Goal: Information Seeking & Learning: Find contact information

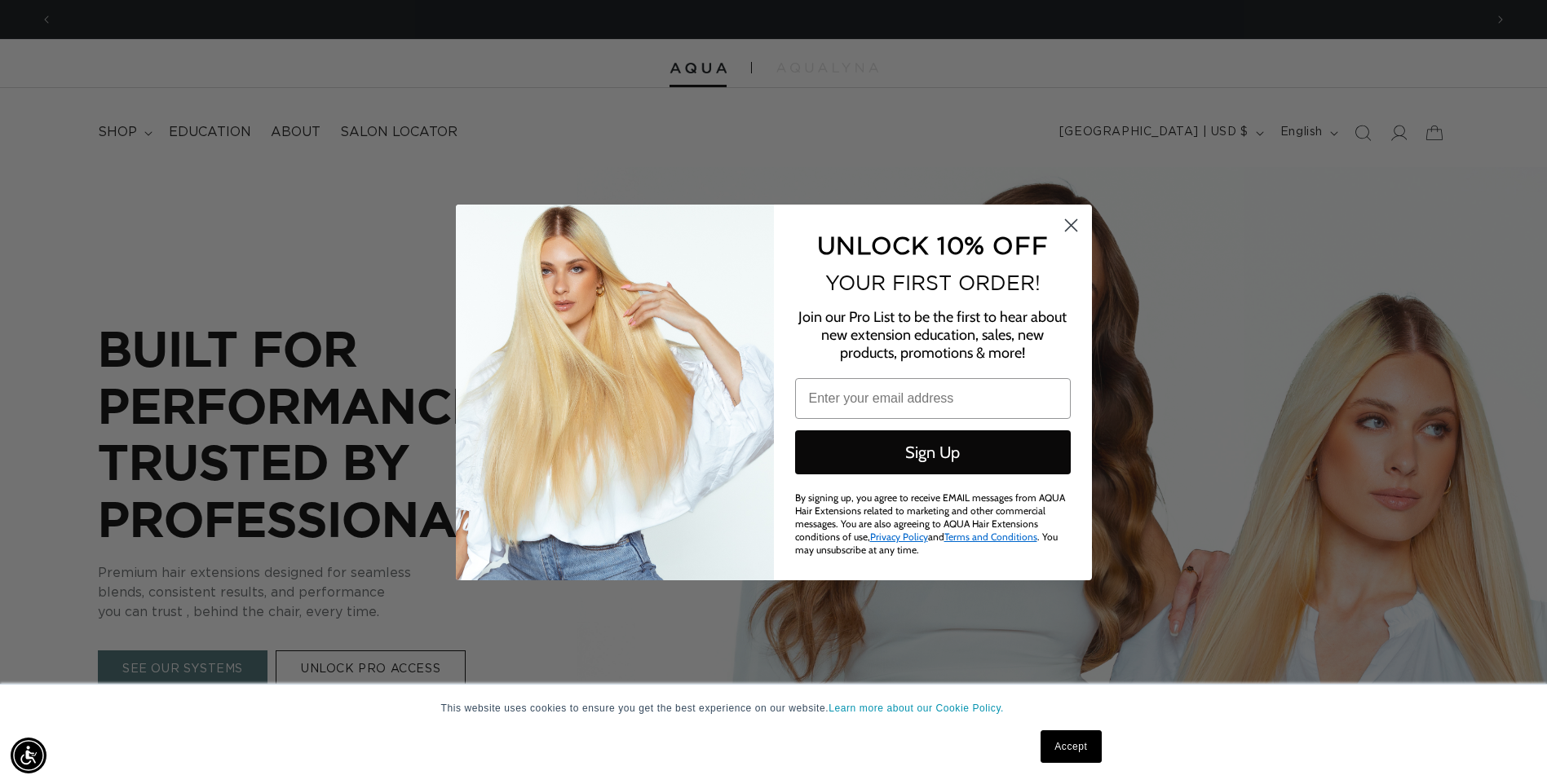
click at [1082, 220] on circle "Close dialog" at bounding box center [1071, 225] width 27 height 27
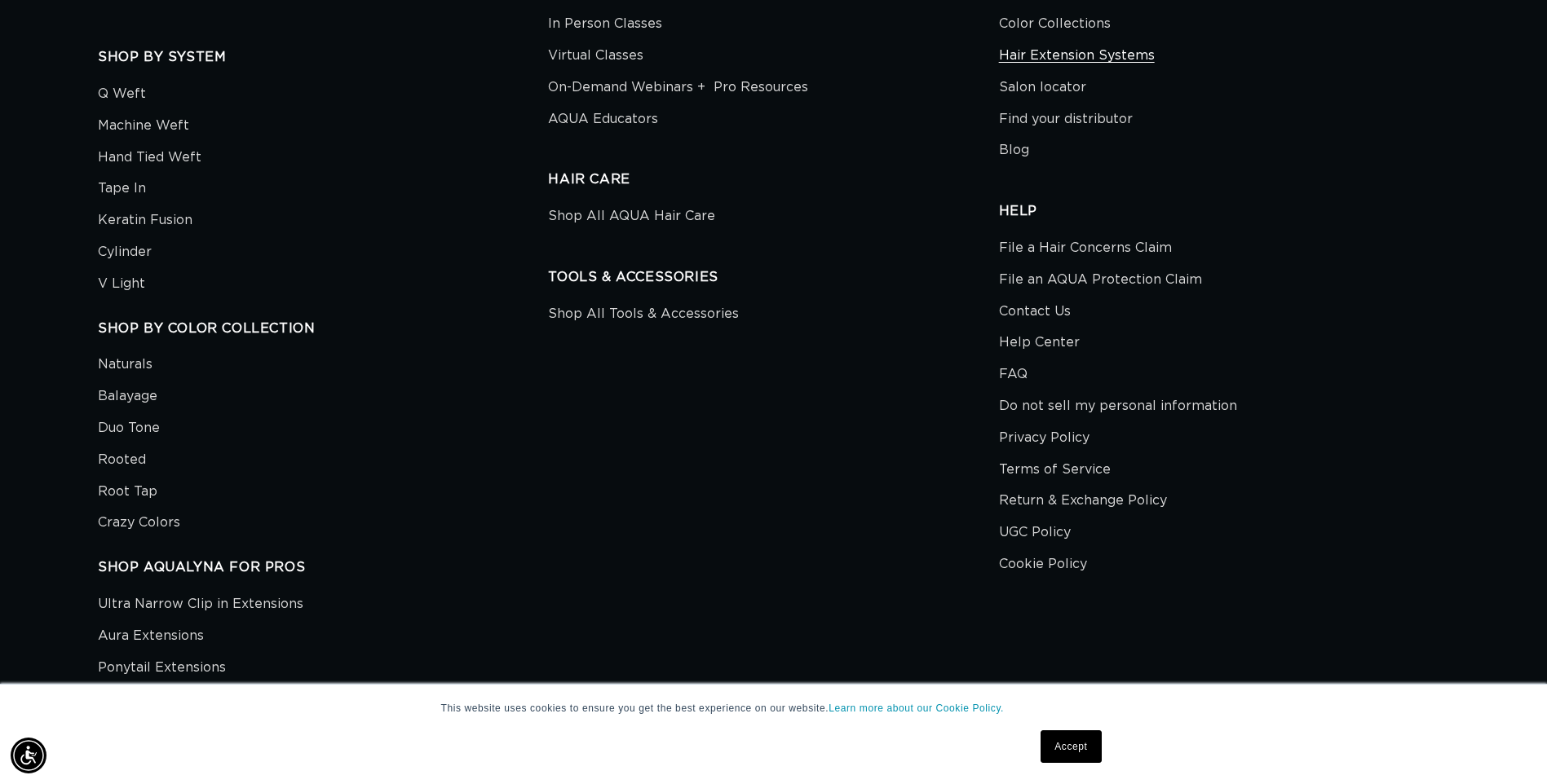
scroll to position [5974, 0]
click at [1042, 314] on link "Contact Us" at bounding box center [1035, 310] width 72 height 32
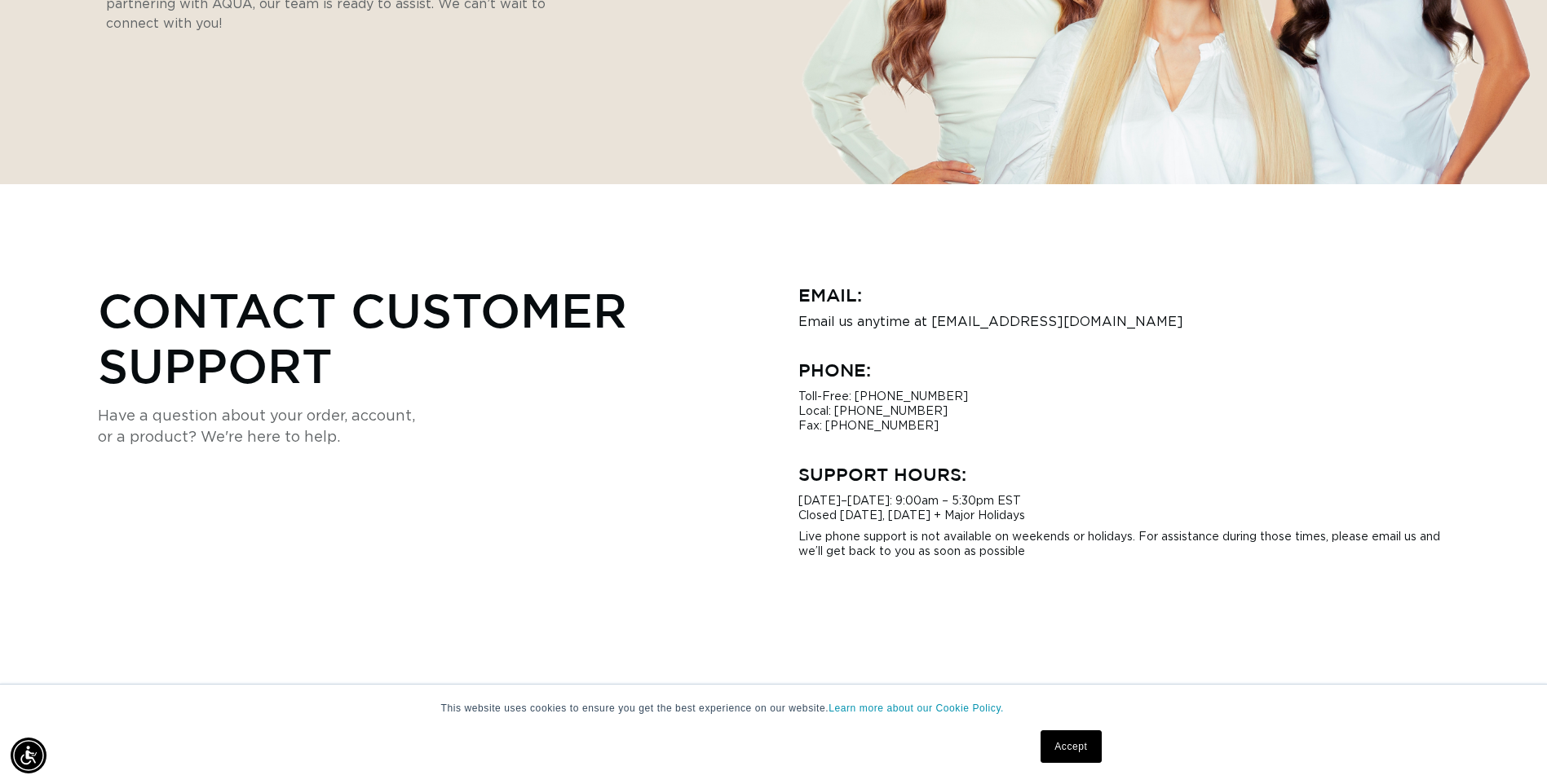
scroll to position [0, 1431]
drag, startPoint x: 1119, startPoint y: 327, endPoint x: 929, endPoint y: 327, distance: 190.0
click at [929, 327] on p "Email us anytime at [EMAIL_ADDRESS][DOMAIN_NAME]" at bounding box center [1123, 322] width 651 height 15
copy p "[EMAIL_ADDRESS][DOMAIN_NAME]"
